Goal: Task Accomplishment & Management: Manage account settings

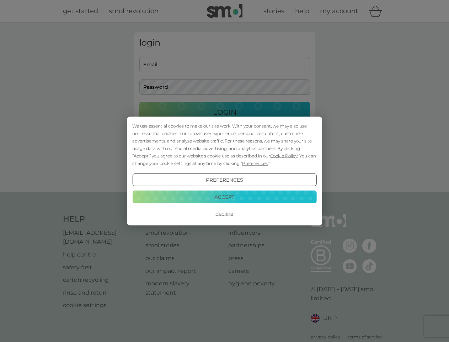
click at [284, 156] on span "Cookie Policy" at bounding box center [283, 155] width 27 height 5
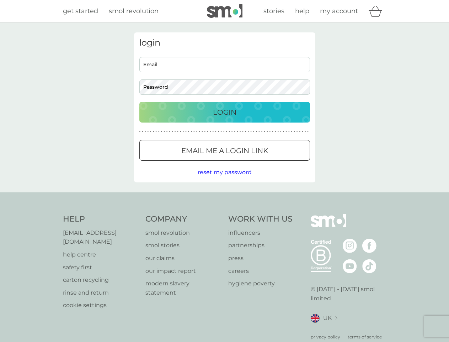
click at [254, 163] on div "login Email Password Login ● ● ● ● ● ● ● ● ● ● ● ● ● ● ● ● ● ● ● ● ● ● ● ● ● ● …" at bounding box center [224, 107] width 181 height 150
click at [225, 180] on div "login Email Password Login ● ● ● ● ● ● ● ● ● ● ● ● ● ● ● ● ● ● ● ● ● ● ● ● ● ● …" at bounding box center [224, 107] width 181 height 150
click at [225, 214] on div "Help [EMAIL_ADDRESS][DOMAIN_NAME] help centre safety first carton recycling rin…" at bounding box center [225, 277] width 324 height 126
click at [225, 196] on div "Help [EMAIL_ADDRESS][DOMAIN_NAME] help centre safety first carton recycling rin…" at bounding box center [224, 276] width 449 height 169
